Goal: Task Accomplishment & Management: Manage account settings

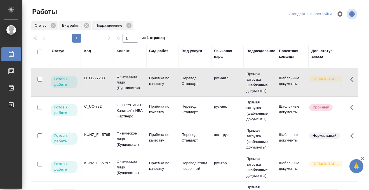
click at [56, 52] on div "Статус" at bounding box center [58, 51] width 13 height 6
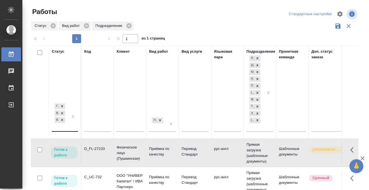
click at [60, 130] on div "Готов к работе В работе В ожидании" at bounding box center [60, 116] width 16 height 29
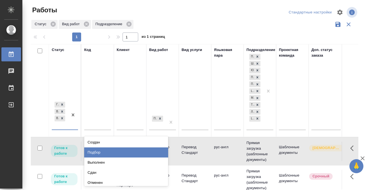
scroll to position [3, 0]
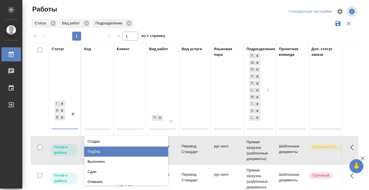
click at [92, 153] on div "Подбор" at bounding box center [126, 151] width 84 height 10
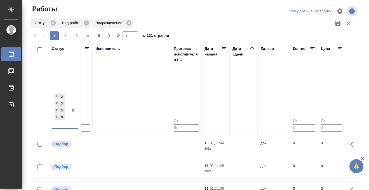
scroll to position [0, 335]
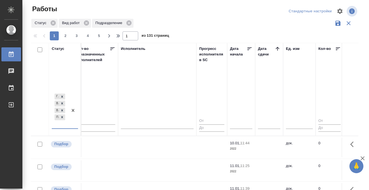
click at [275, 49] on icon at bounding box center [278, 49] width 6 height 6
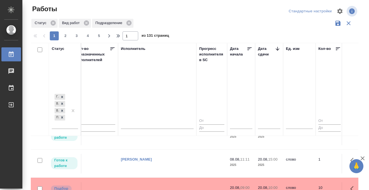
scroll to position [90, 335]
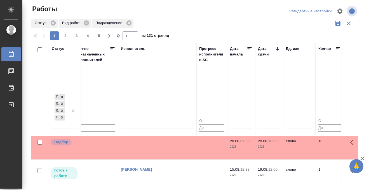
click at [182, 70] on td at bounding box center [157, 61] width 78 height 20
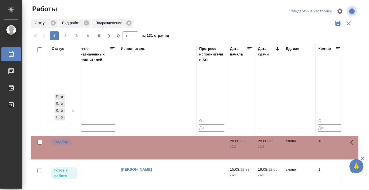
click at [182, 70] on td at bounding box center [157, 61] width 78 height 20
click at [141, 70] on td "[PERSON_NAME]" at bounding box center [157, 61] width 78 height 20
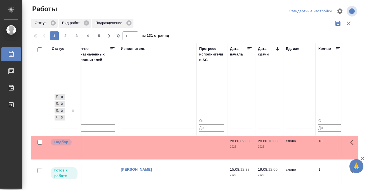
scroll to position [213, 335]
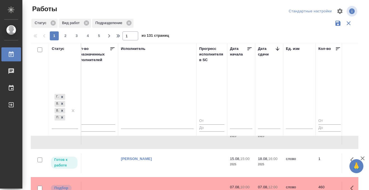
scroll to position [196, 335]
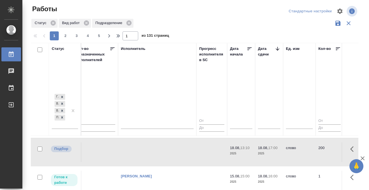
click at [13, 52] on icon at bounding box center [11, 54] width 5 height 6
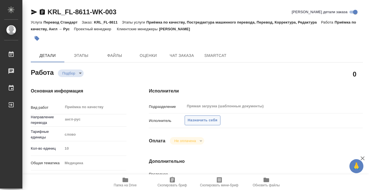
click at [195, 118] on span "Назначить себя" at bounding box center [203, 120] width 30 height 6
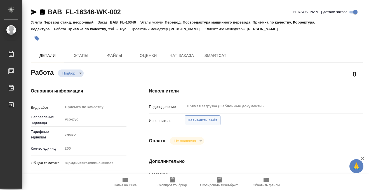
click at [203, 124] on button "Назначить себя" at bounding box center [203, 120] width 36 height 10
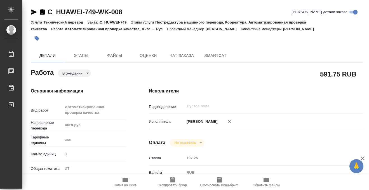
scroll to position [157, 0]
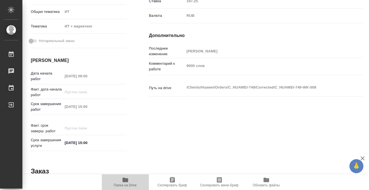
click at [126, 180] on icon "button" at bounding box center [126, 179] width 6 height 4
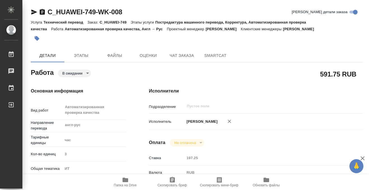
click at [38, 41] on button "button" at bounding box center [37, 38] width 12 height 12
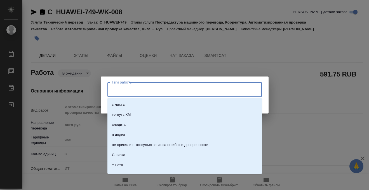
click at [111, 88] on input "Тэги работы" at bounding box center [179, 90] width 139 height 10
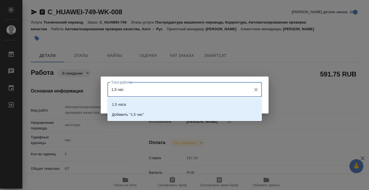
type input "1,5 часа"
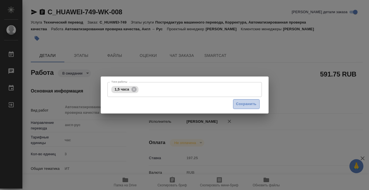
click at [246, 106] on span "Сохранить" at bounding box center [246, 104] width 20 height 6
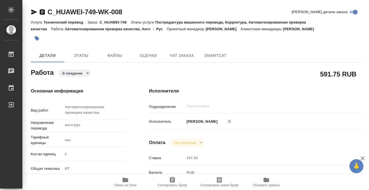
type input "pending"
type input "англ-рус"
type input "5a8b1489cc6b4906c91bfd93"
type input "3"
type input "it"
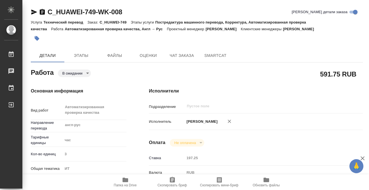
type input "5a8b8b956a9677013d343e51"
type input "[DATE] 09:00"
type input "18.08.2025 15:00"
type input "20.08.2025 15:00"
type input "notPayed"
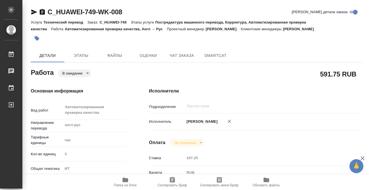
type input "197.25"
type input "RUB"
type input "[PERSON_NAME]"
type input "C_HUAWEI-749"
type input "3011H00007251"
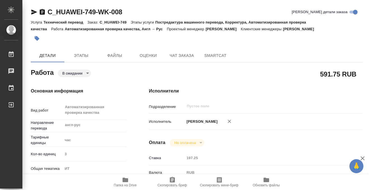
type input "Технический перевод"
type input "Постредактура машинного перевода, Корректура, Автоматизированная проверка качес…"
type input "[PERSON_NAME]"
type input "/Clients/Huawei/Orders/C_HUAWEI-749"
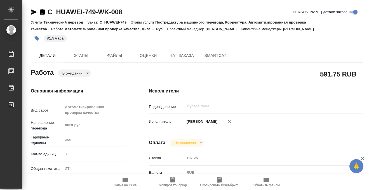
click at [81, 72] on body "🙏 .cls-1 fill:#fff; AWATERA Kobzeva Elizaveta Работы 0 Чаты График Выйти C_HUAW…" at bounding box center [184, 95] width 369 height 190
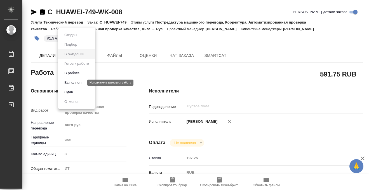
click at [83, 82] on button "Выполнен" at bounding box center [73, 83] width 20 height 6
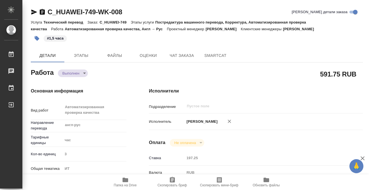
type textarea "x"
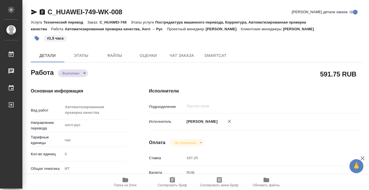
type textarea "x"
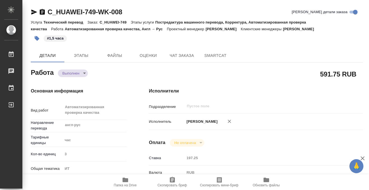
click at [42, 10] on icon "button" at bounding box center [42, 12] width 7 height 7
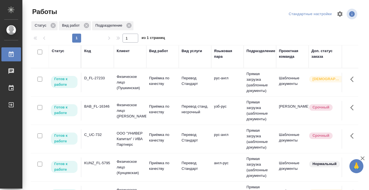
click at [57, 52] on div "Статус" at bounding box center [58, 51] width 13 height 6
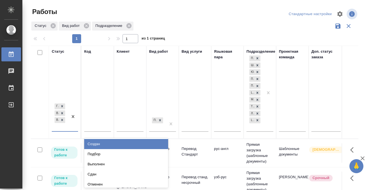
scroll to position [3, 0]
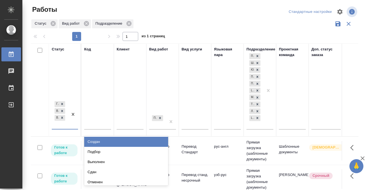
click at [60, 130] on div "option Создан focused, 1 of 8. 5 results available. Use Up and Down to choose o…" at bounding box center [65, 116] width 26 height 33
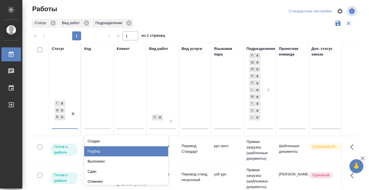
click at [98, 151] on div "Подбор" at bounding box center [126, 151] width 84 height 10
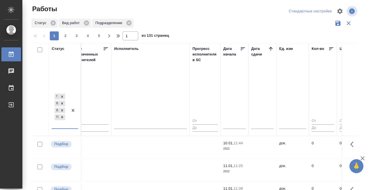
scroll to position [0, 343]
click at [268, 49] on icon at bounding box center [270, 49] width 6 height 6
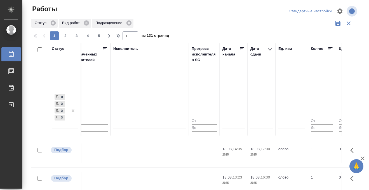
scroll to position [222, 343]
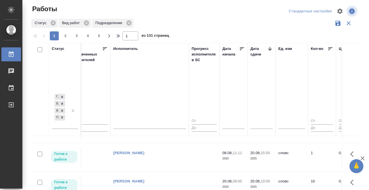
scroll to position [0, 343]
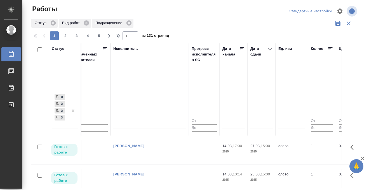
click at [11, 53] on icon at bounding box center [11, 54] width 5 height 6
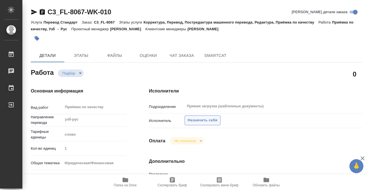
click at [208, 122] on span "Назначить себя" at bounding box center [203, 120] width 30 height 6
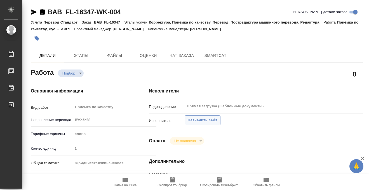
click at [212, 119] on span "Назначить себя" at bounding box center [203, 120] width 30 height 6
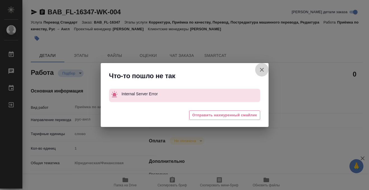
click at [262, 70] on icon "button" at bounding box center [262, 70] width 4 height 4
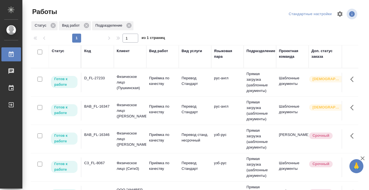
click at [101, 92] on td "C3_FL-8067" at bounding box center [97, 83] width 32 height 20
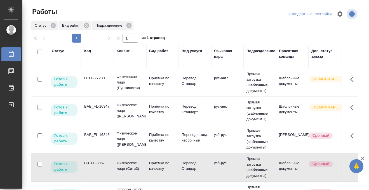
click at [101, 92] on td "C3_FL-8067" at bounding box center [97, 83] width 32 height 20
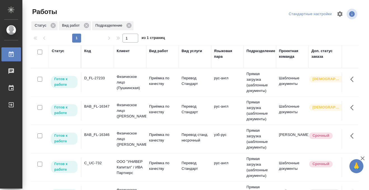
click at [97, 84] on td "D_FL-27233" at bounding box center [97, 83] width 32 height 20
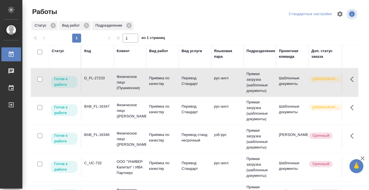
click at [97, 83] on td "D_FL-27233" at bounding box center [97, 83] width 32 height 20
click at [100, 81] on div "BAB_FL-16346" at bounding box center [97, 78] width 27 height 6
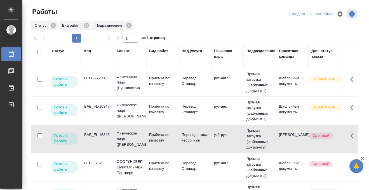
click at [100, 81] on div "BAB_FL-16346" at bounding box center [97, 78] width 27 height 6
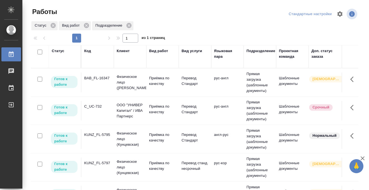
click at [102, 87] on td "BAB_FL-16347" at bounding box center [97, 83] width 32 height 20
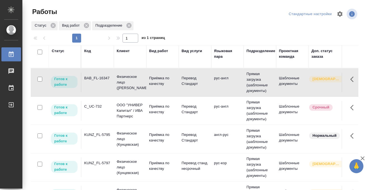
click at [102, 87] on td "BAB_FL-16347" at bounding box center [97, 83] width 32 height 20
click at [57, 51] on div "Статус" at bounding box center [58, 51] width 13 height 6
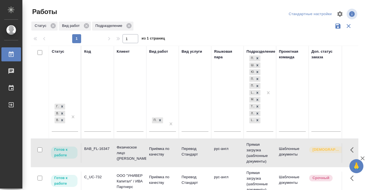
click at [96, 127] on input "text" at bounding box center [97, 127] width 27 height 7
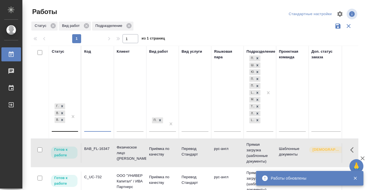
paste input "BAB_FL-16348"
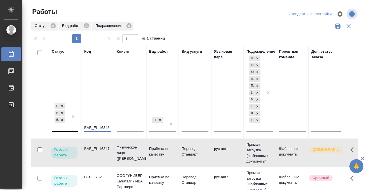
type input "BAB_FL-16348"
click at [64, 128] on div "Готов к работе В работе В ожидании" at bounding box center [60, 116] width 16 height 29
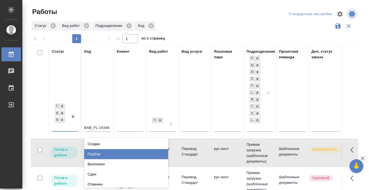
click at [101, 152] on div "Подбор" at bounding box center [126, 154] width 84 height 10
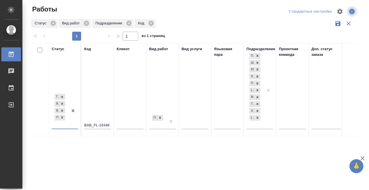
scroll to position [3, 0]
click at [11, 55] on icon at bounding box center [11, 54] width 7 height 7
click at [12, 55] on icon at bounding box center [11, 54] width 7 height 7
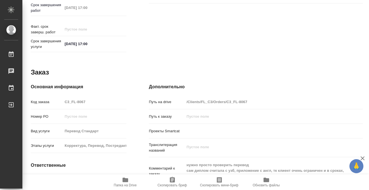
scroll to position [299, 0]
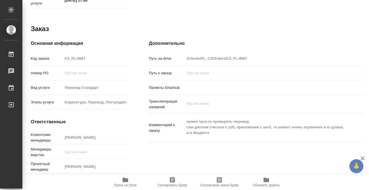
click at [125, 179] on icon "button" at bounding box center [126, 179] width 6 height 4
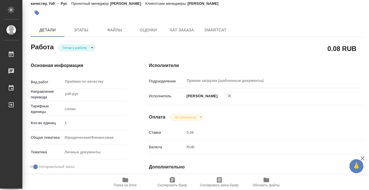
scroll to position [0, 0]
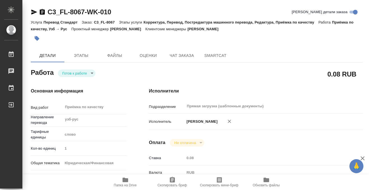
click at [37, 39] on icon "button" at bounding box center [37, 38] width 5 height 5
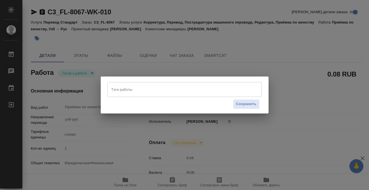
click at [142, 92] on input "Тэги работы" at bounding box center [179, 90] width 139 height 10
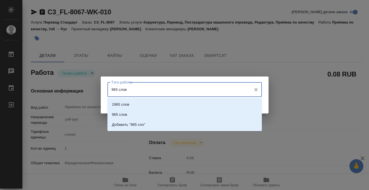
type input "965 слова"
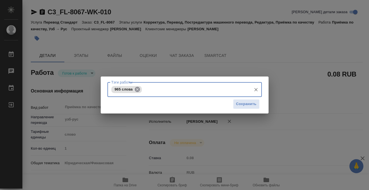
click at [138, 89] on icon at bounding box center [137, 89] width 5 height 5
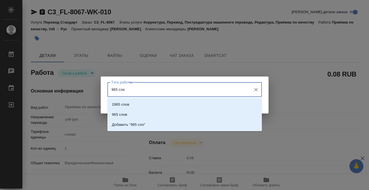
type input "965 слов"
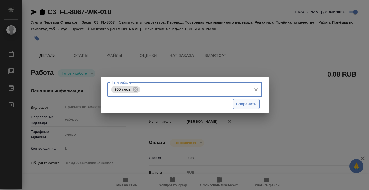
click at [251, 105] on span "Сохранить" at bounding box center [246, 104] width 20 height 6
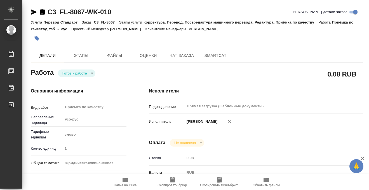
type input "readyForWork"
type input "узб-рус"
type input "5a8b1489cc6b4906c91bfd90"
type input "1"
type input "yr-fn"
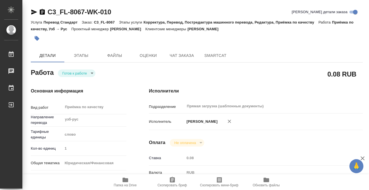
type input "5a8b8b956a9677013d343cfe"
checkbox input "true"
type input "[DATE] 14:05"
type input "[DATE] 17:00"
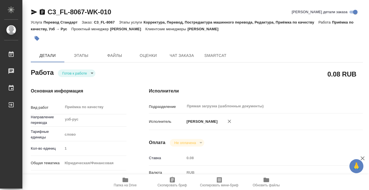
type input "Прямая загрузка (шаблонные документы)"
type input "notPayed"
type input "0.08"
type input "RUB"
type input "[PERSON_NAME]"
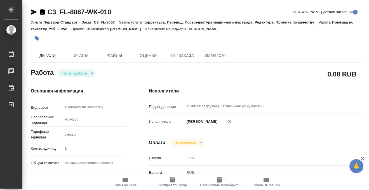
type input "C3_FL-8067"
type input "Перевод Стандарт"
type input "Корректура, Перевод, Постредактура машинного перевода, Редактура, Приёмка по ка…"
type input "[PERSON_NAME]"
type input "/Clients/FL_C3/Orders/C3_FL-8067"
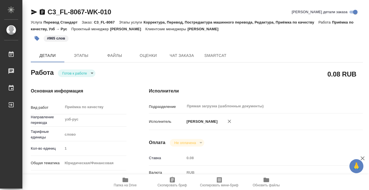
click at [87, 72] on body "🙏 .cls-1 fill:#fff; AWATERA Kobzeva [PERSON_NAME] 0 Чаты График Выйти C3_FL-806…" at bounding box center [184, 95] width 369 height 190
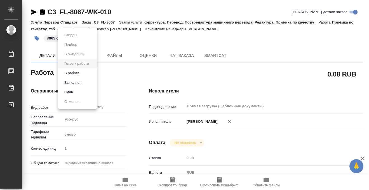
click at [78, 38] on button "Выполнен" at bounding box center [71, 35] width 16 height 6
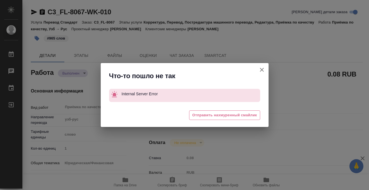
type textarea "x"
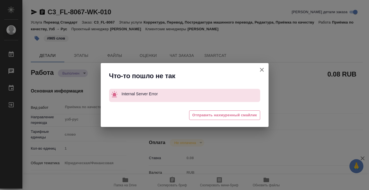
type textarea "x"
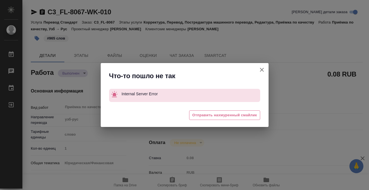
type textarea "x"
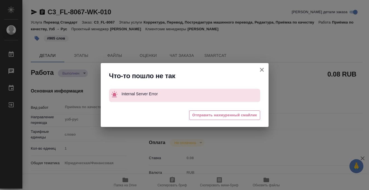
click at [261, 70] on icon "button" at bounding box center [262, 69] width 7 height 7
type textarea "x"
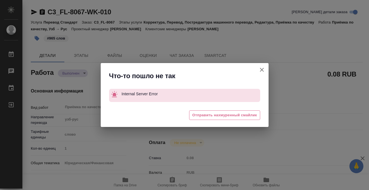
type textarea "x"
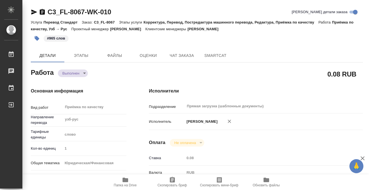
click at [42, 11] on icon "button" at bounding box center [42, 12] width 5 height 6
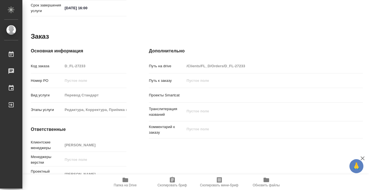
scroll to position [299, 0]
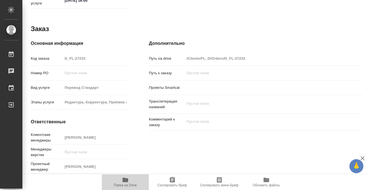
click at [126, 178] on icon "button" at bounding box center [126, 179] width 6 height 4
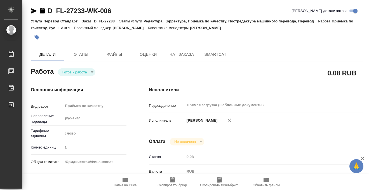
scroll to position [0, 0]
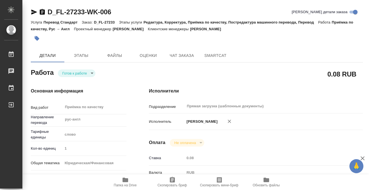
click at [38, 40] on icon "button" at bounding box center [37, 38] width 5 height 5
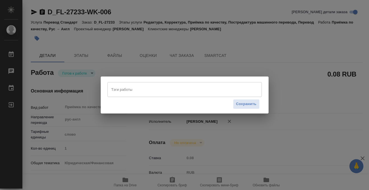
click at [137, 91] on input "Тэги работы" at bounding box center [179, 90] width 139 height 10
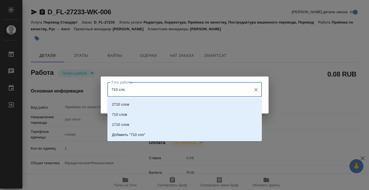
type input "710 слов"
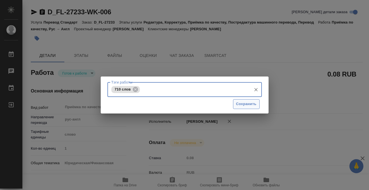
click at [256, 104] on span "Сохранить" at bounding box center [246, 104] width 20 height 6
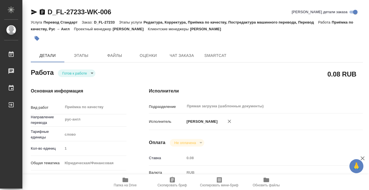
type input "readyForWork"
type input "рус-англ"
type input "5a8b1489cc6b4906c91bfd90"
type input "1"
type input "yr-fn"
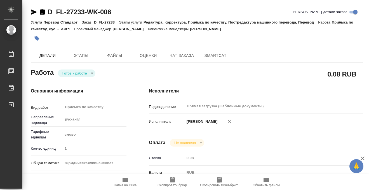
type input "5a8b8b956a9677013d343cfe"
type input "[DATE] 15:00"
type input "[DATE] 16:00"
type input "Прямая загрузка (шаблонные документы)"
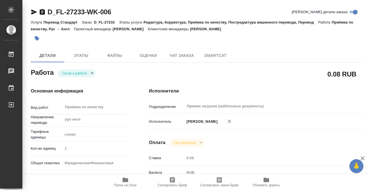
type input "notPayed"
type input "0.08"
type input "RUB"
type input "[PERSON_NAME]"
type input "D_FL-27233"
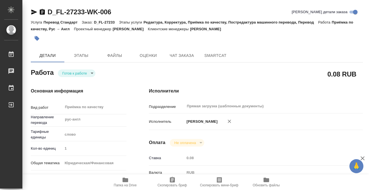
type input "Перевод Стандарт"
type input "Редактура, Корректура, Приёмка по качеству, Постредактура машинного перевода, П…"
type input "[PERSON_NAME]"
type input "/Clients/FL_D/Orders/D_FL-27233"
click at [84, 73] on body "🙏 .cls-1 fill:#fff; AWATERA Kobzeva [PERSON_NAME] 0 Чаты График Выйти D_FL-2723…" at bounding box center [184, 95] width 369 height 190
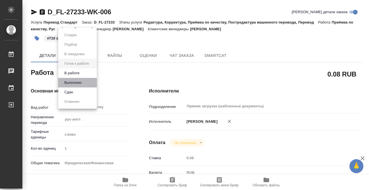
click at [83, 81] on li "Выполнен" at bounding box center [77, 83] width 39 height 10
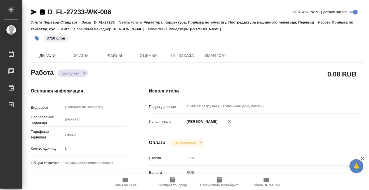
type textarea "x"
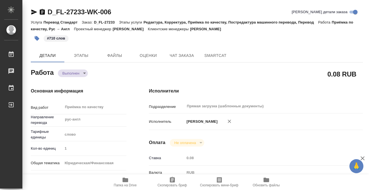
type textarea "x"
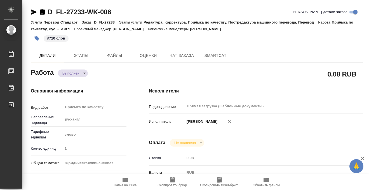
type textarea "x"
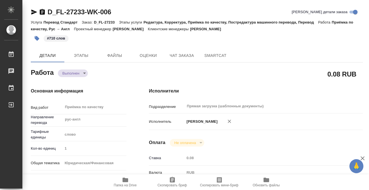
click at [43, 9] on icon "button" at bounding box center [42, 12] width 7 height 7
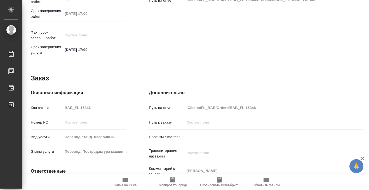
scroll to position [299, 0]
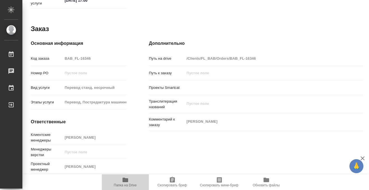
click at [128, 179] on span "Папка на Drive" at bounding box center [125, 181] width 40 height 11
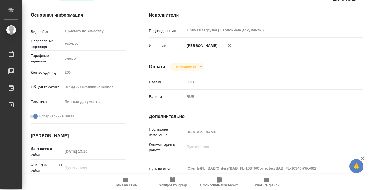
scroll to position [0, 0]
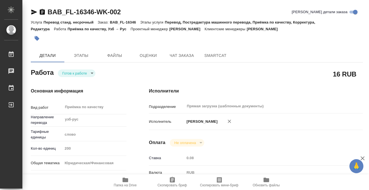
click at [34, 38] on icon "button" at bounding box center [37, 39] width 6 height 6
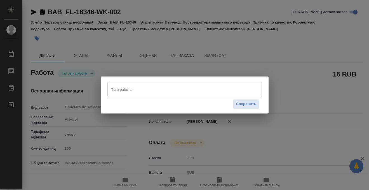
click at [116, 86] on input "Тэги работы" at bounding box center [179, 90] width 139 height 10
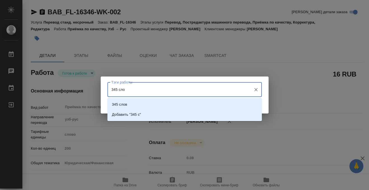
type input "345 слов"
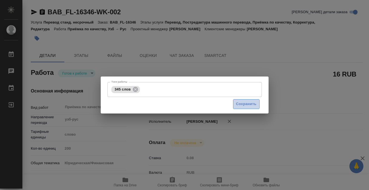
click at [246, 105] on span "Сохранить" at bounding box center [246, 104] width 20 height 6
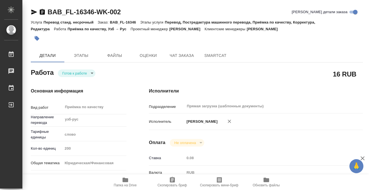
type input "readyForWork"
type input "узб-рус"
type input "5a8b1489cc6b4906c91bfd90"
type input "200"
type input "yr-fn"
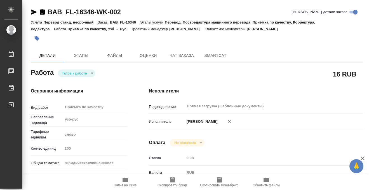
type input "5a8b8b956a9677013d343cfe"
checkbox input "true"
type input "18.08.2025 13:10"
type input "18.08.2025 17:00"
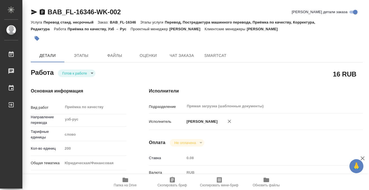
type input "Прямая загрузка (шаблонные документы)"
type input "notPayed"
type input "0.08"
type input "RUB"
type input "[PERSON_NAME]"
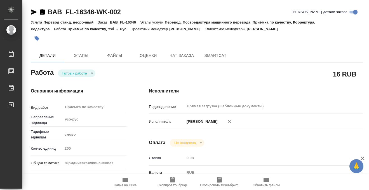
type input "BAB_FL-16346"
type input "Перевод станд. несрочный"
type input "Перевод, Постредактура машинного перевода, Приёмка по качеству, Корректура, Ред…"
type input "[PERSON_NAME]"
type input "/Clients/FL_BAB/Orders/BAB_FL-16346"
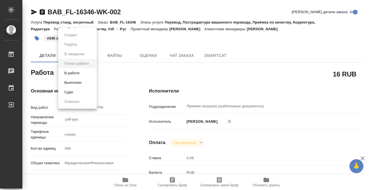
click at [86, 75] on body "🙏 .cls-1 fill:#fff; AWATERA Kobzeva Elizaveta Работы 0 Чаты График Выйти BAB_FL…" at bounding box center [184, 95] width 369 height 190
click at [85, 82] on li "Выполнен" at bounding box center [77, 83] width 39 height 10
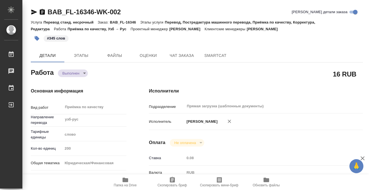
type textarea "x"
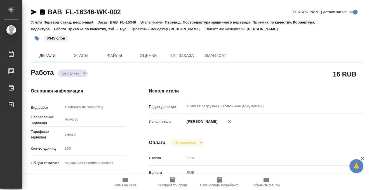
type textarea "x"
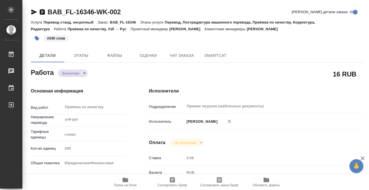
click at [43, 14] on icon "button" at bounding box center [42, 12] width 5 height 6
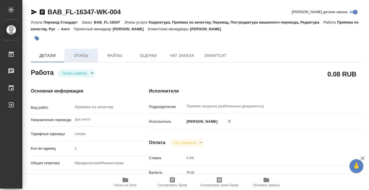
click at [87, 52] on span "Этапы" at bounding box center [81, 55] width 27 height 7
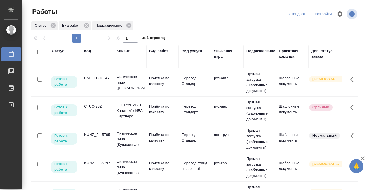
click at [109, 82] on td "BAB_FL-16347" at bounding box center [97, 83] width 32 height 20
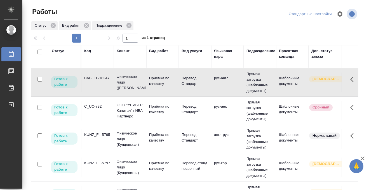
click at [109, 82] on td "BAB_FL-16347" at bounding box center [97, 83] width 32 height 20
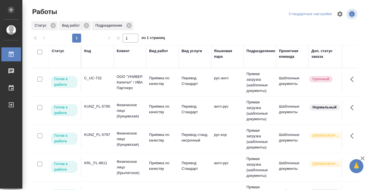
click at [56, 50] on div "Статус" at bounding box center [58, 51] width 13 height 6
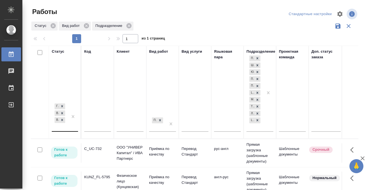
click at [60, 126] on div "Готов к работе В работе В ожидании" at bounding box center [60, 116] width 16 height 29
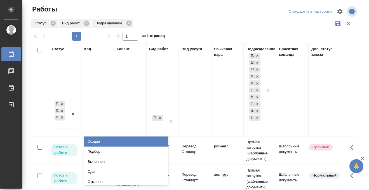
scroll to position [3, 0]
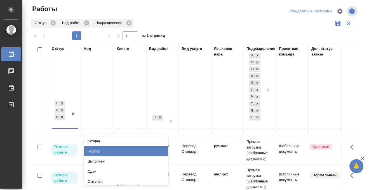
click at [108, 151] on div "Подбор" at bounding box center [126, 151] width 84 height 10
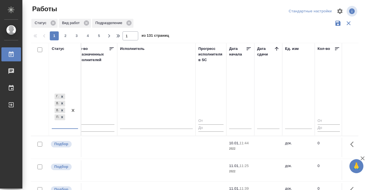
scroll to position [0, 338]
click at [274, 47] on icon at bounding box center [275, 49] width 6 height 6
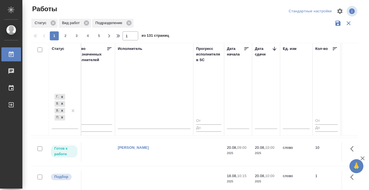
scroll to position [122, 338]
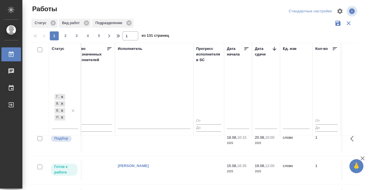
click at [158, 38] on td at bounding box center [154, 29] width 78 height 20
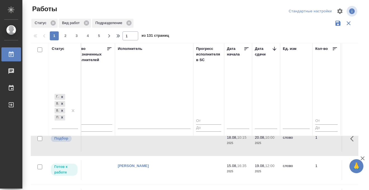
click at [158, 38] on td at bounding box center [154, 29] width 78 height 20
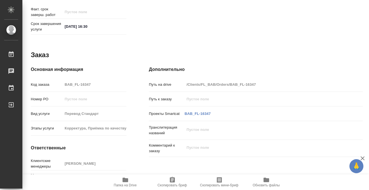
scroll to position [299, 0]
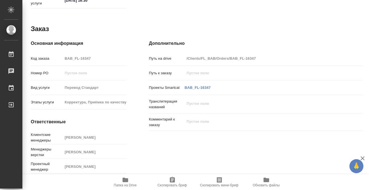
click at [123, 179] on icon "button" at bounding box center [126, 179] width 6 height 4
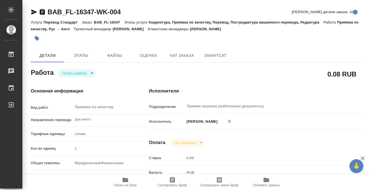
click at [37, 40] on icon "button" at bounding box center [37, 38] width 5 height 5
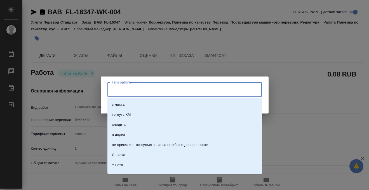
click at [116, 92] on input "Тэги работы" at bounding box center [179, 90] width 139 height 10
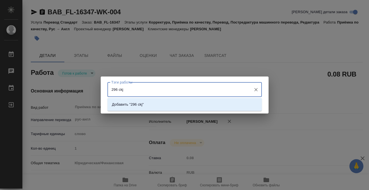
type input "296 ckjd"
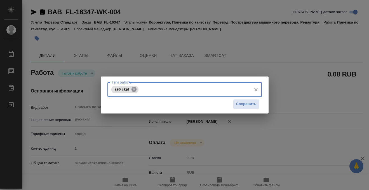
click at [135, 88] on icon at bounding box center [134, 89] width 5 height 5
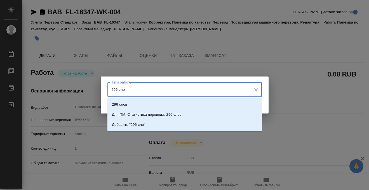
type input "296 слов"
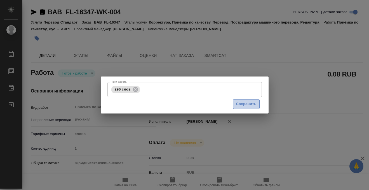
click at [244, 102] on span "Сохранить" at bounding box center [246, 104] width 20 height 6
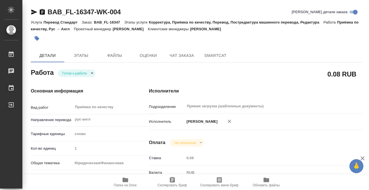
type input "readyForWork"
type input "рус-англ"
type input "5a8b1489cc6b4906c91bfd90"
type input "1"
type input "yr-fn"
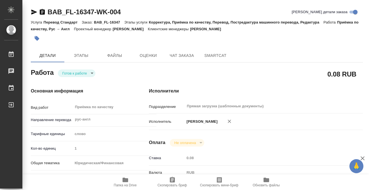
type input "5f647205b73bc97568ca66c0"
checkbox input "true"
type input "[DATE] 13:23"
type input "[DATE] 16:30"
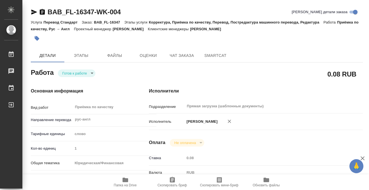
type input "Прямая загрузка (шаблонные документы)"
type input "notPayed"
type input "0.08"
type input "RUB"
type input "[PERSON_NAME]"
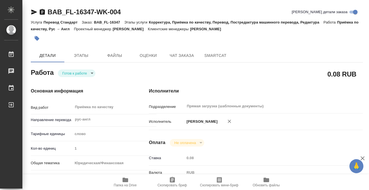
type input "BAB_FL-16347"
type input "Перевод Стандарт"
type input "Корректура, Приёмка по качеству, Перевод, Постредактура машинного перевода, Ред…"
type input "[PERSON_NAME]"
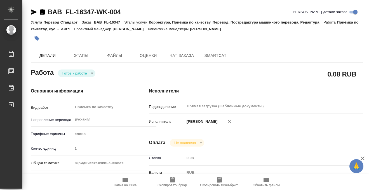
type input "/Clients/FL_BAB/Orders/BAB_FL-16347"
click at [76, 74] on body "🙏 .cls-1 fill:#fff; AWATERA Kobzeva Elizaveta Работы 0 Чаты График Выйти BAB_FL…" at bounding box center [184, 95] width 369 height 190
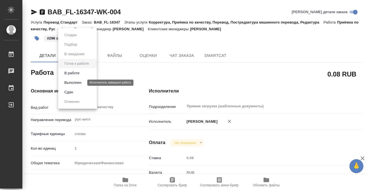
click at [79, 82] on button "Выполнен" at bounding box center [73, 83] width 20 height 6
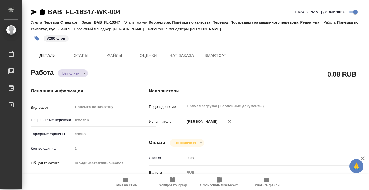
type textarea "x"
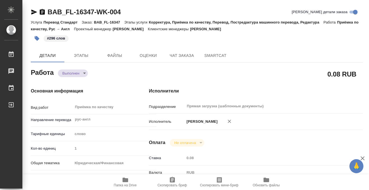
type textarea "x"
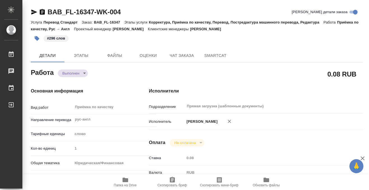
click at [43, 11] on icon "button" at bounding box center [42, 12] width 5 height 6
